Goal: Download file/media

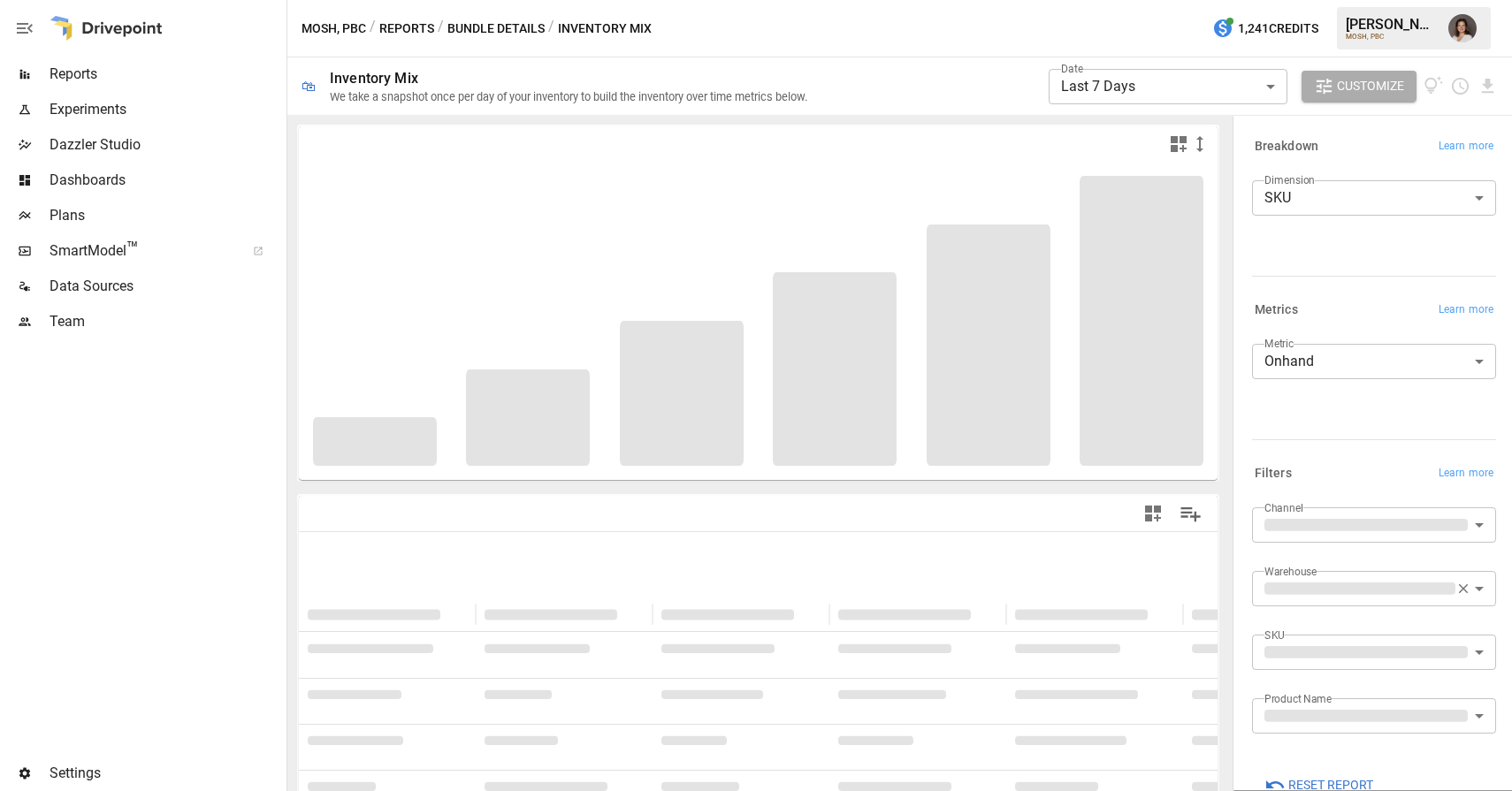
click at [122, 221] on span "Plans" at bounding box center [166, 215] width 234 height 21
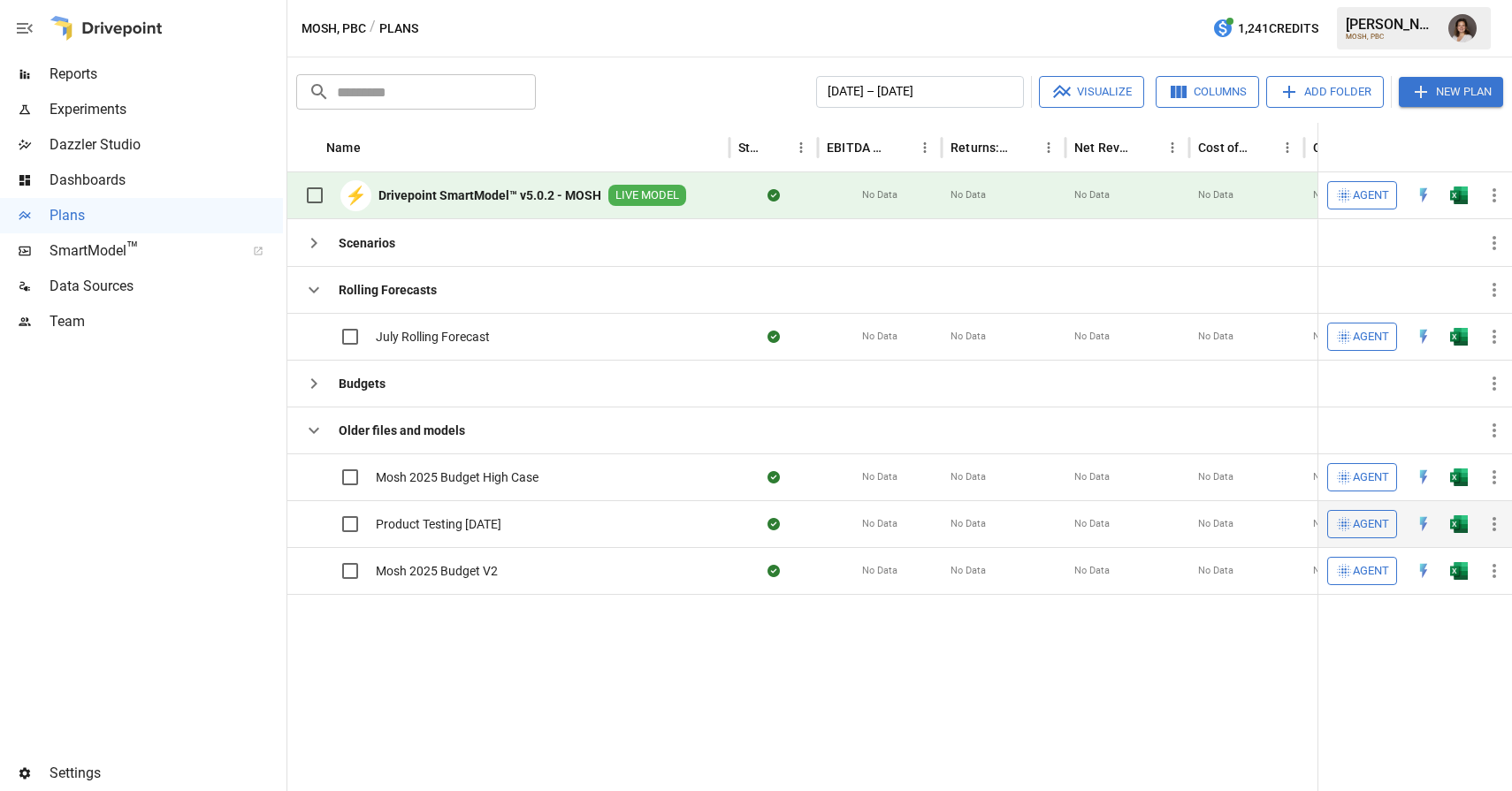
click at [462, 522] on span "Product Testing [DATE]" at bounding box center [439, 523] width 125 height 17
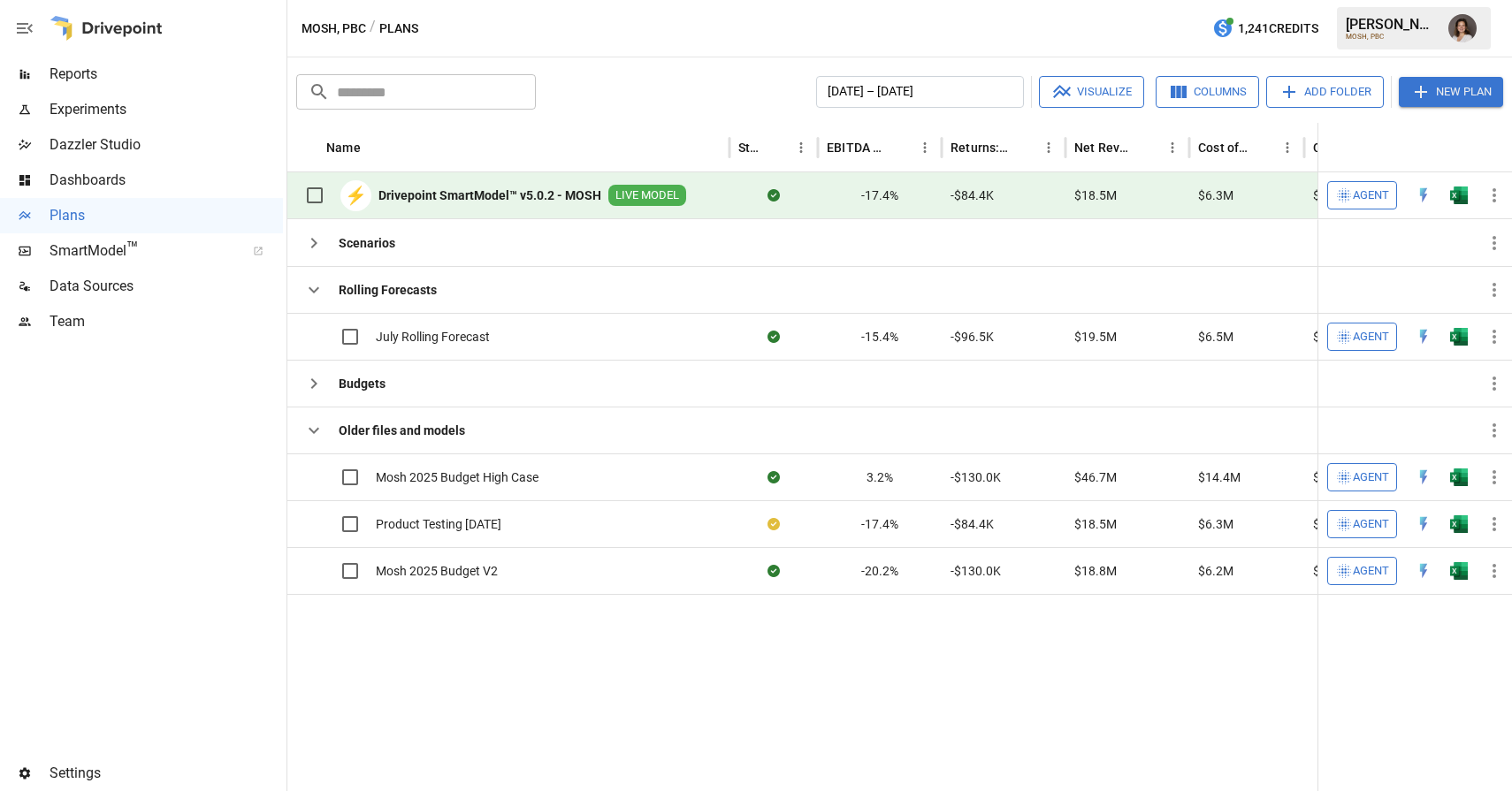
click at [161, 77] on span "Reports" at bounding box center [166, 74] width 234 height 21
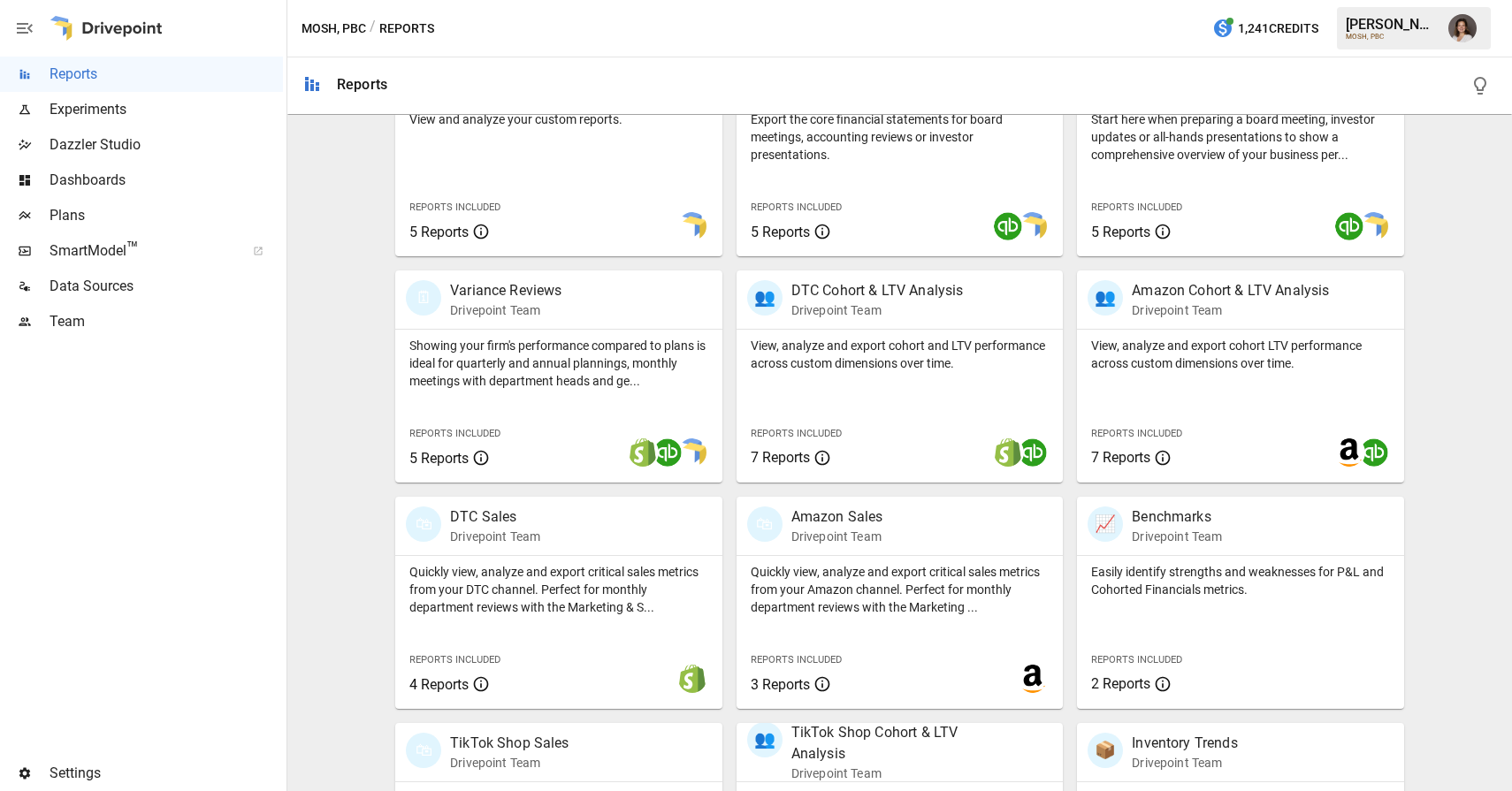
scroll to position [579, 0]
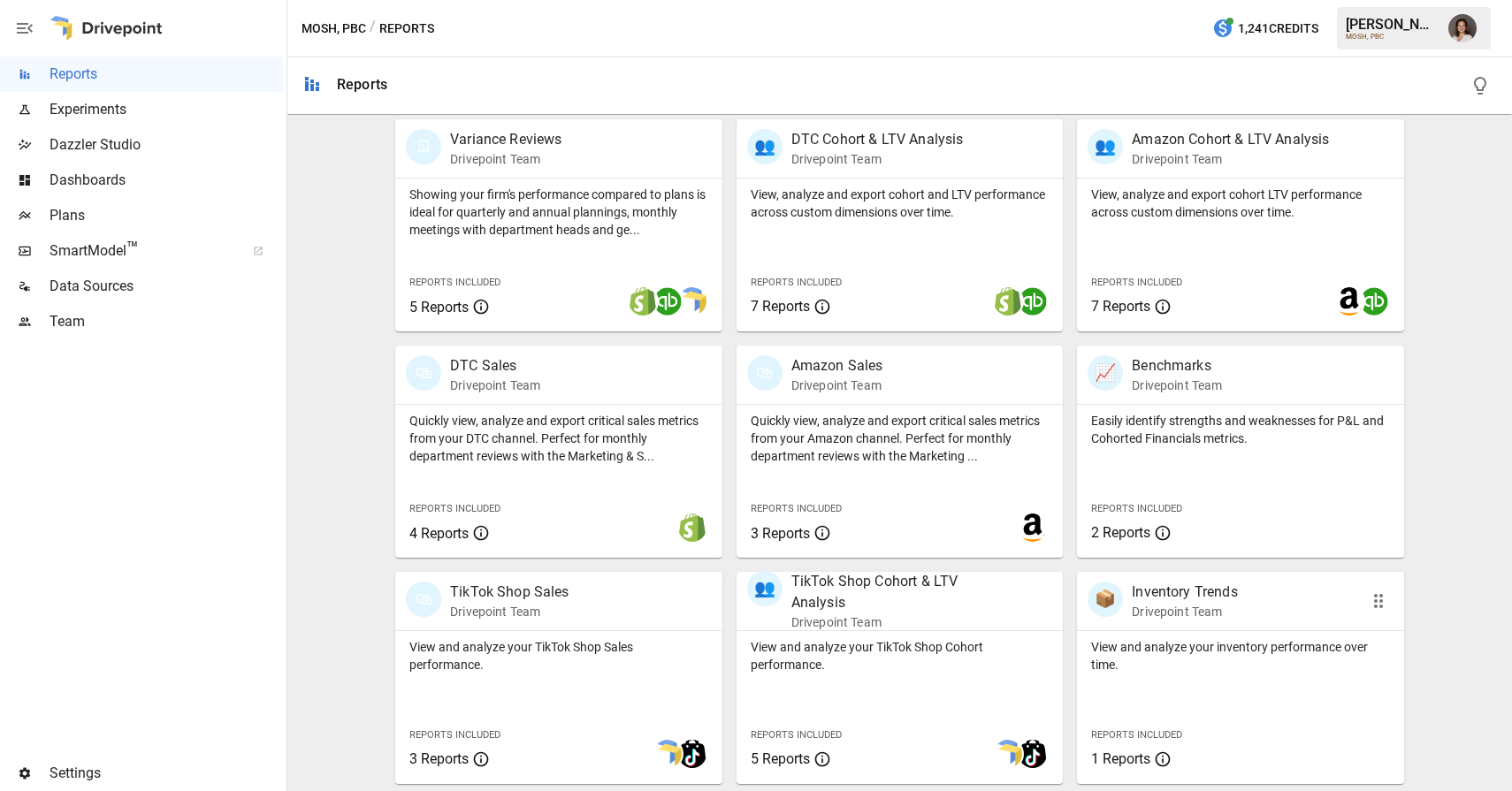
click at [1186, 614] on p "Drivepoint Team" at bounding box center [1184, 612] width 105 height 17
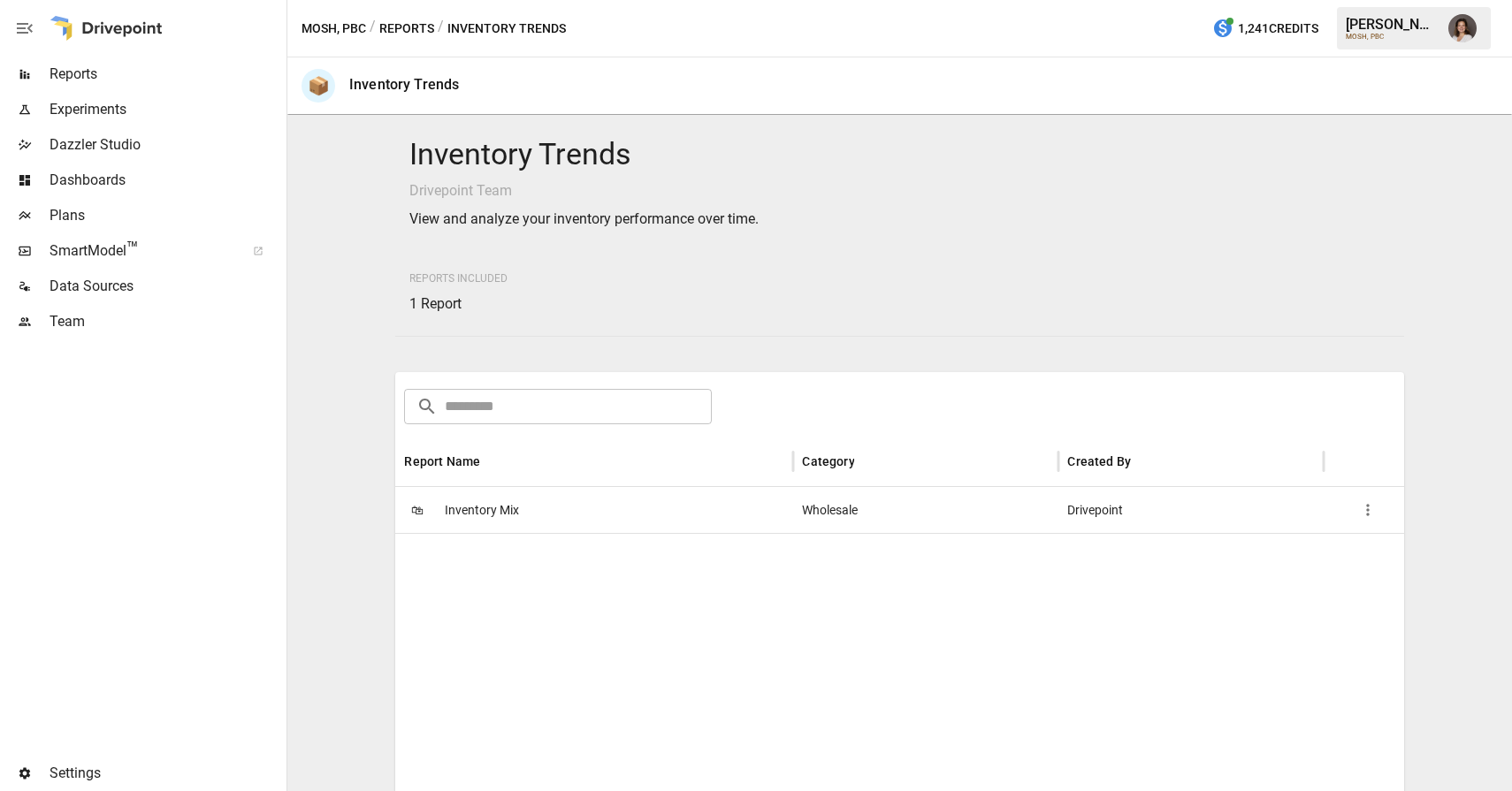
click at [647, 512] on div "🛍 Inventory Mix" at bounding box center [594, 510] width 398 height 46
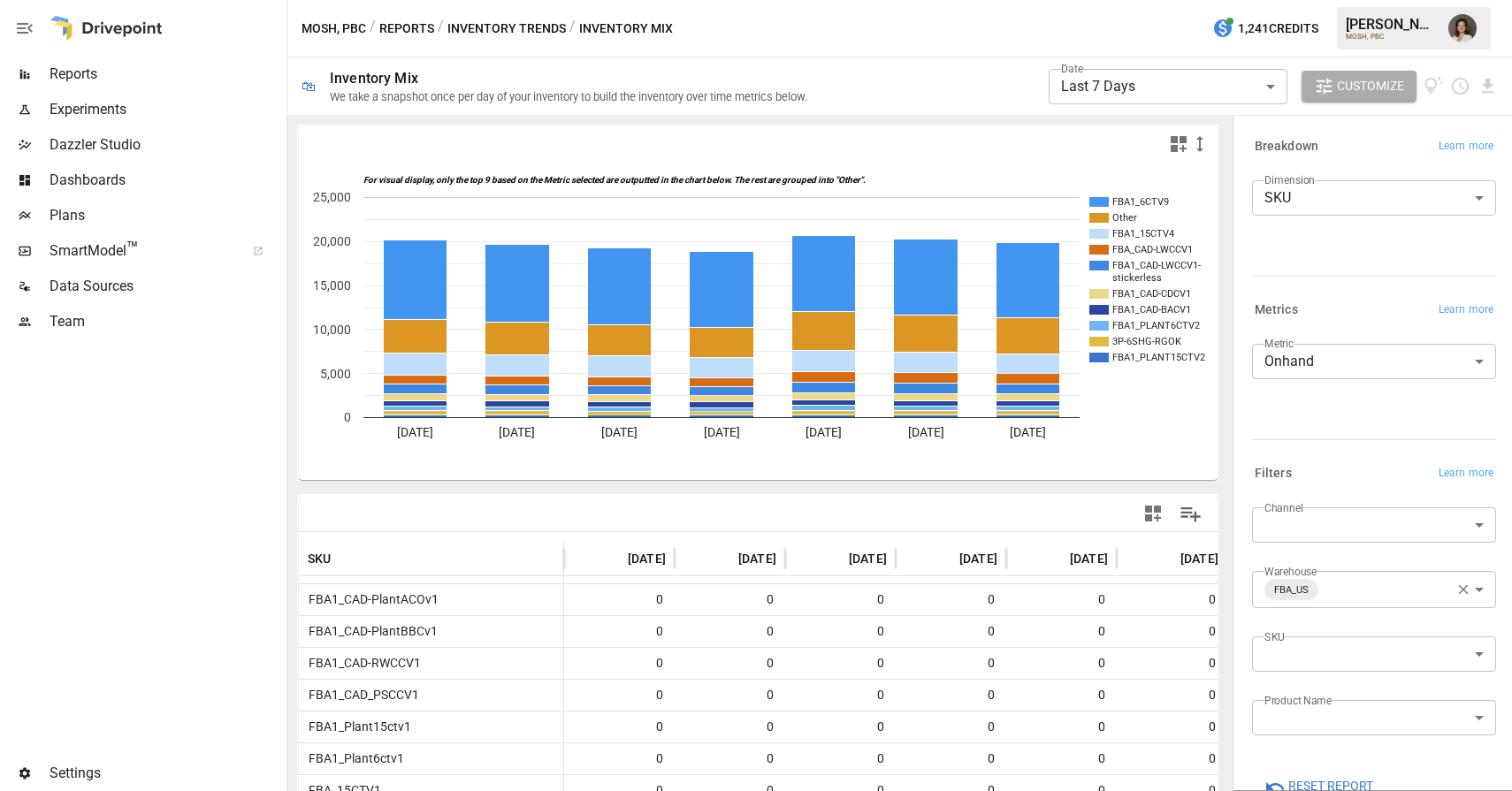
scroll to position [1821, 0]
click at [1489, 93] on icon "Download report" at bounding box center [1487, 86] width 20 height 20
click at [1449, 160] on li "Download as CSV" at bounding box center [1435, 156] width 125 height 35
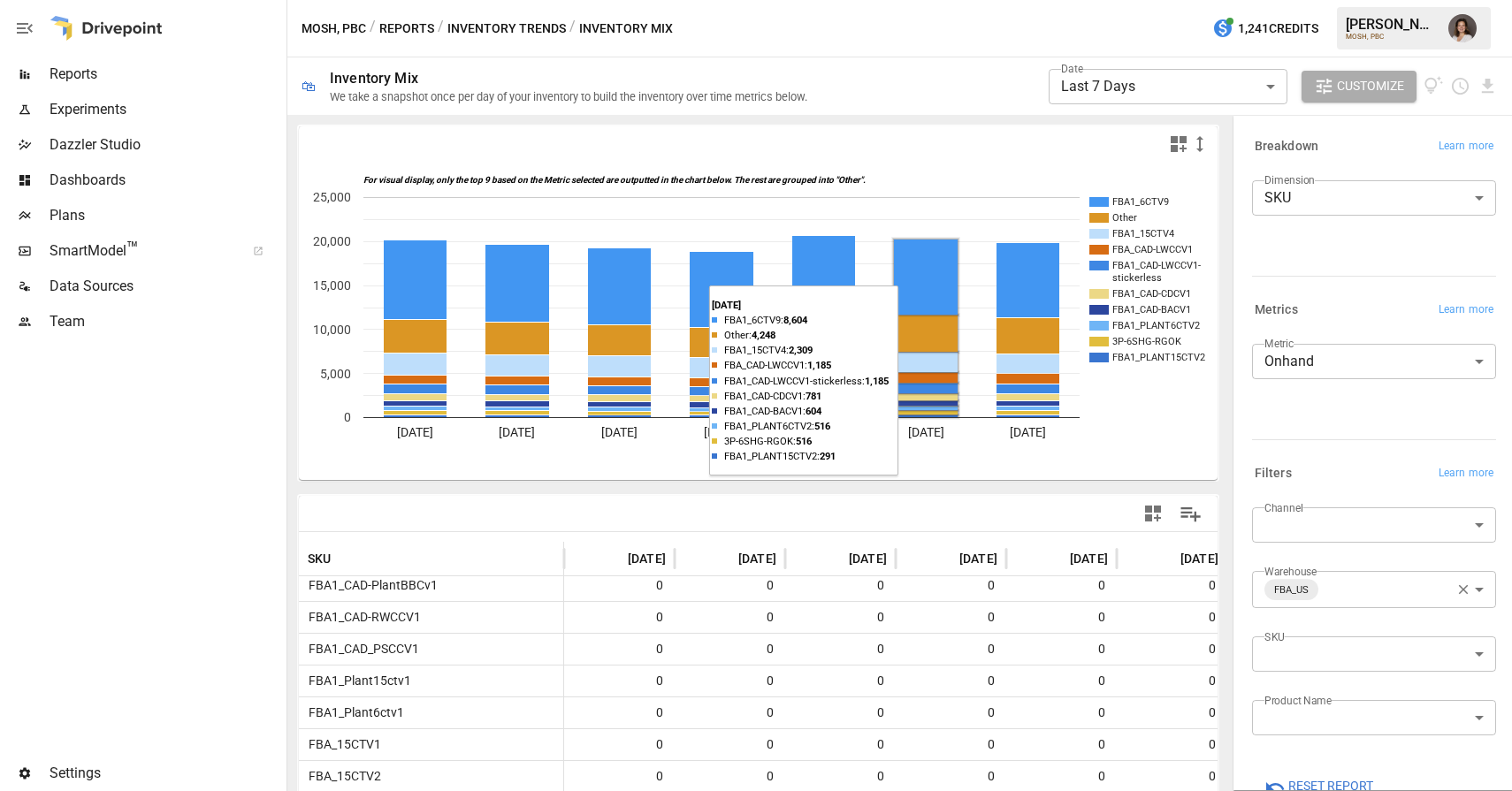
click at [1462, 583] on icon "button" at bounding box center [1462, 589] width 16 height 16
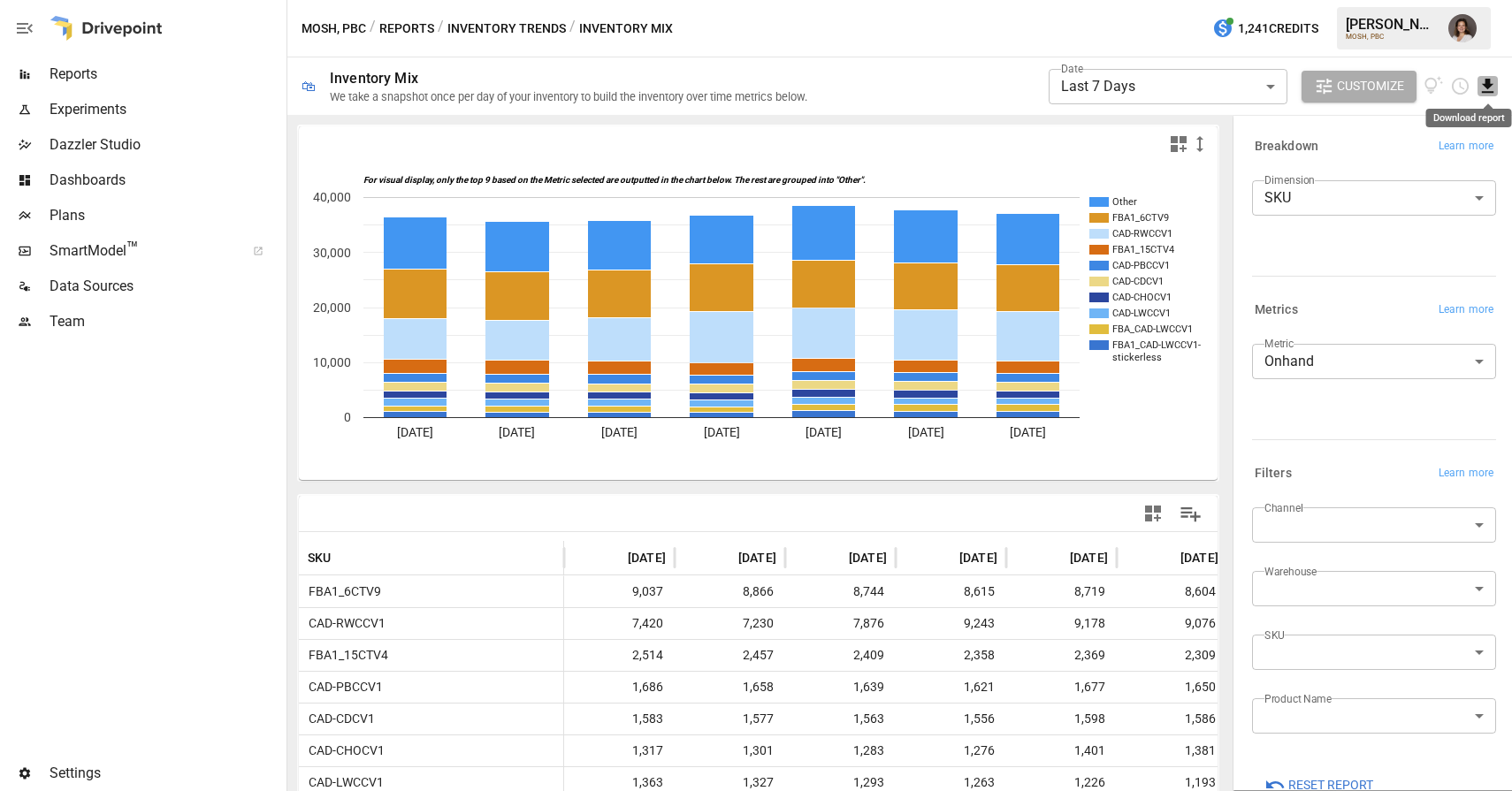
click at [1490, 83] on icon "Download report" at bounding box center [1487, 86] width 11 height 14
click at [1411, 163] on li "Download as CSV" at bounding box center [1435, 156] width 125 height 35
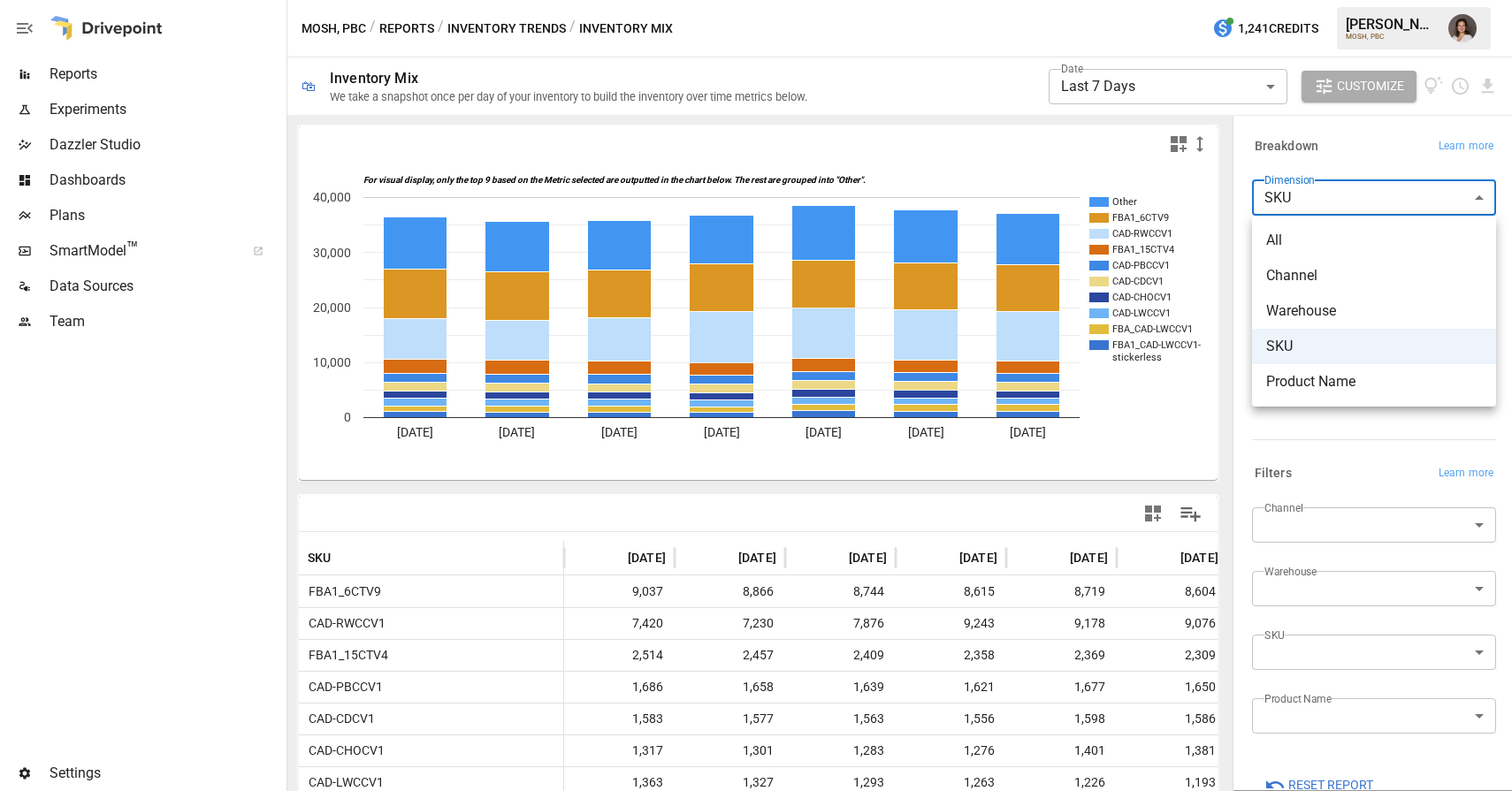
click at [1317, 0] on body "**********" at bounding box center [756, 0] width 1512 height 0
click at [1332, 384] on span "Product Name" at bounding box center [1373, 382] width 216 height 21
type input "**********"
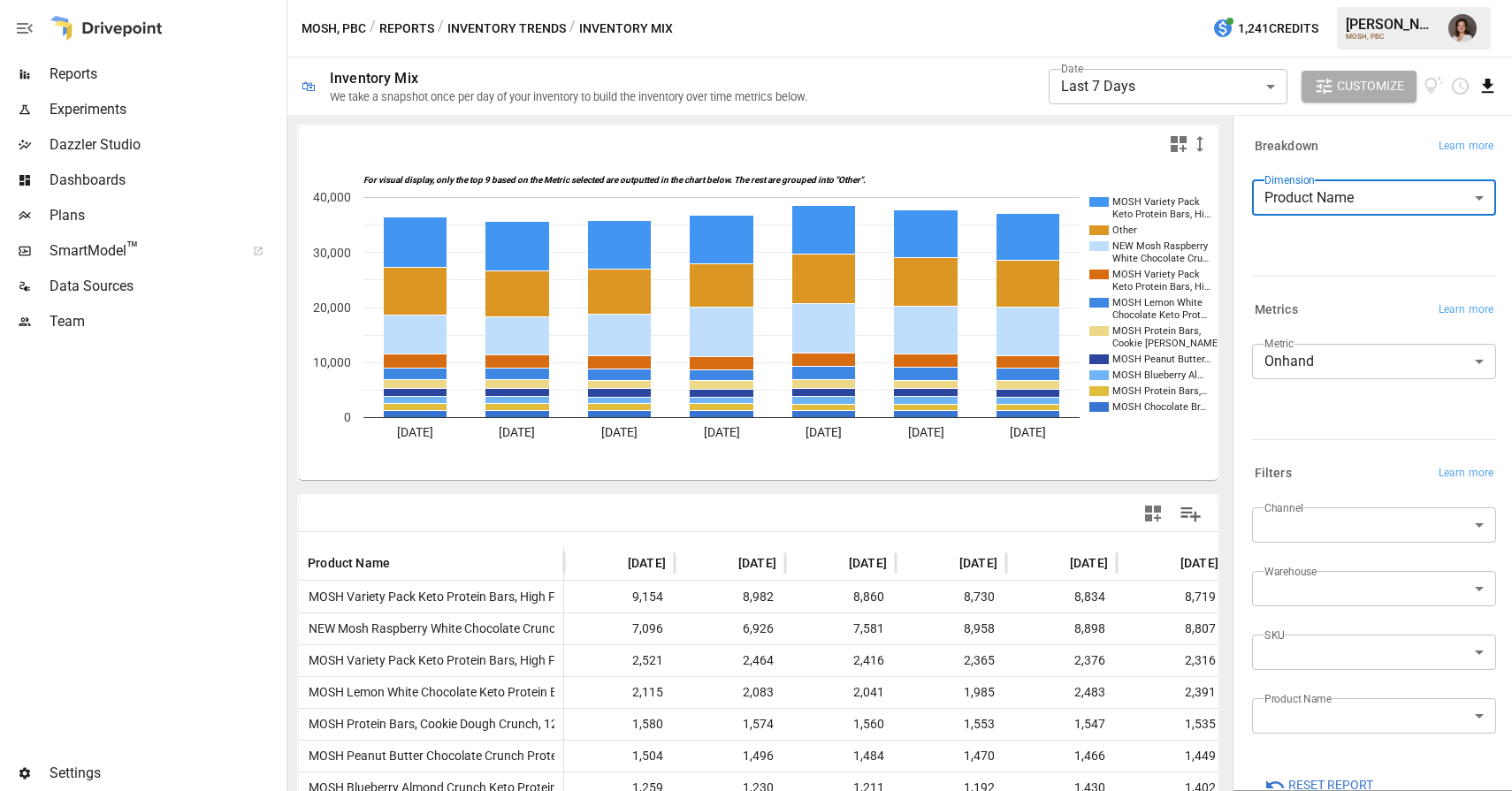
click at [1489, 81] on icon "Download report" at bounding box center [1487, 86] width 11 height 14
click at [1451, 154] on li "Download as CSV" at bounding box center [1435, 156] width 125 height 35
